Goal: Task Accomplishment & Management: Manage account settings

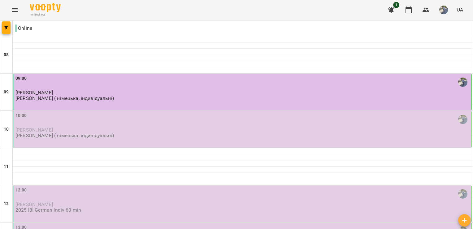
click at [111, 117] on div "10:00" at bounding box center [242, 119] width 455 height 14
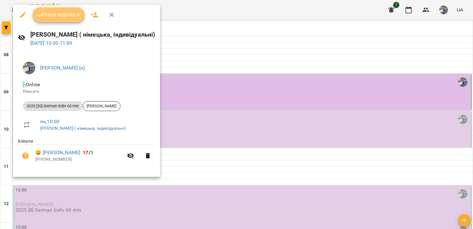
click at [56, 19] on button "Урок відбувся" at bounding box center [59, 14] width 52 height 15
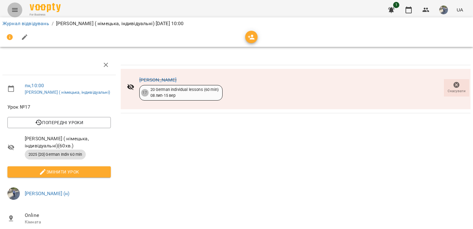
click at [15, 9] on icon "Menu" at bounding box center [14, 9] width 7 height 7
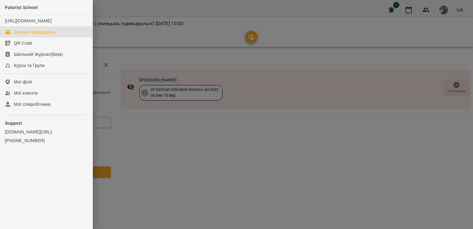
click at [48, 35] on div "Журнал відвідувань" at bounding box center [34, 32] width 41 height 6
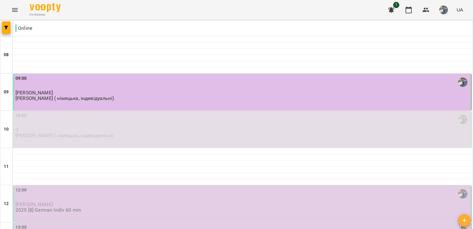
scroll to position [117, 0]
click at [444, 13] on img "button" at bounding box center [443, 10] width 9 height 9
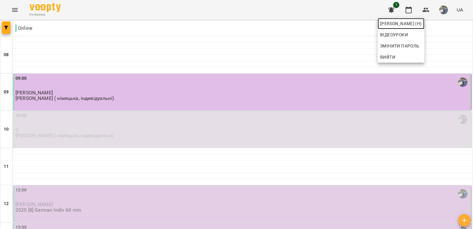
click at [422, 27] on span "[PERSON_NAME] (н)" at bounding box center [401, 23] width 42 height 7
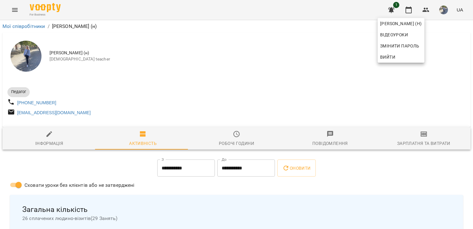
click at [472, 38] on div at bounding box center [236, 114] width 473 height 229
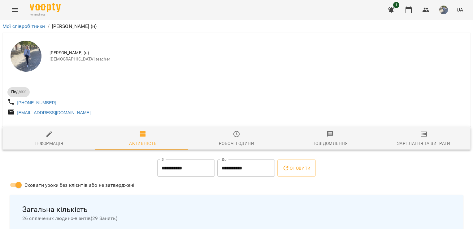
drag, startPoint x: 472, startPoint y: 38, endPoint x: 474, endPoint y: 57, distance: 18.6
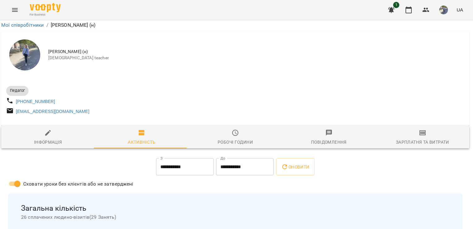
scroll to position [62, 1]
click at [304, 163] on span "Оновити" at bounding box center [295, 166] width 28 height 7
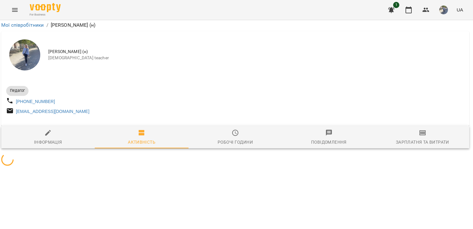
scroll to position [0, 1]
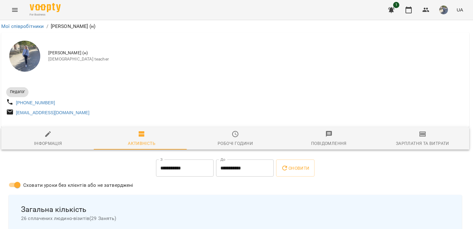
click at [411, 51] on span "[PERSON_NAME] (н)" at bounding box center [256, 53] width 416 height 6
click at [14, 6] on icon "Menu" at bounding box center [14, 9] width 7 height 7
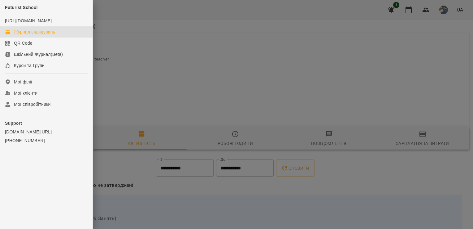
click at [52, 35] on div "Журнал відвідувань" at bounding box center [34, 32] width 41 height 6
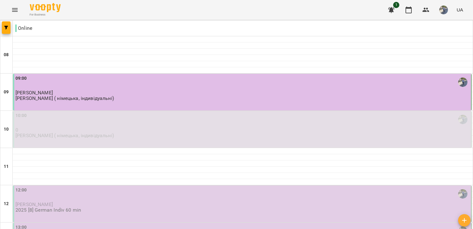
scroll to position [140, 0]
